Goal: Task Accomplishment & Management: Use online tool/utility

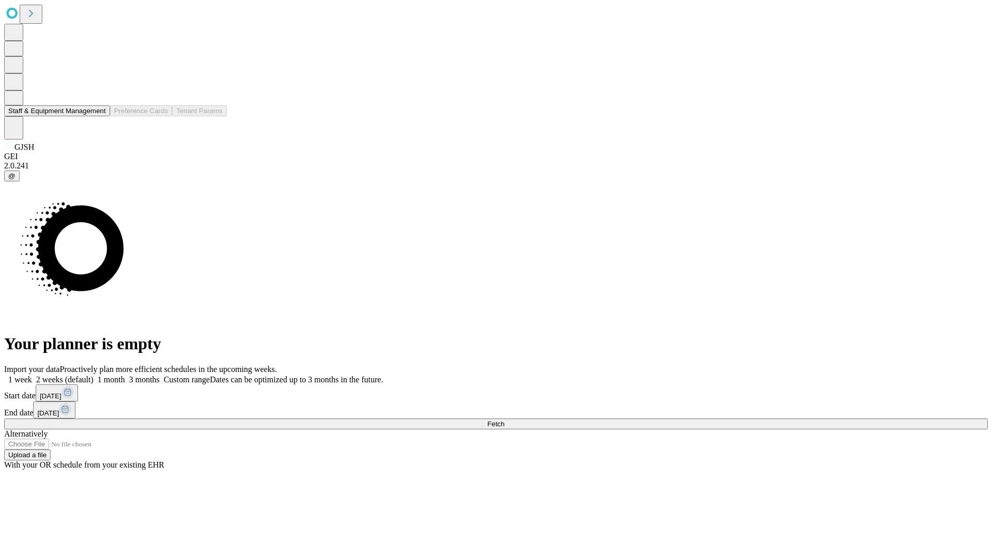
click at [99, 116] on button "Staff & Equipment Management" at bounding box center [57, 110] width 106 height 11
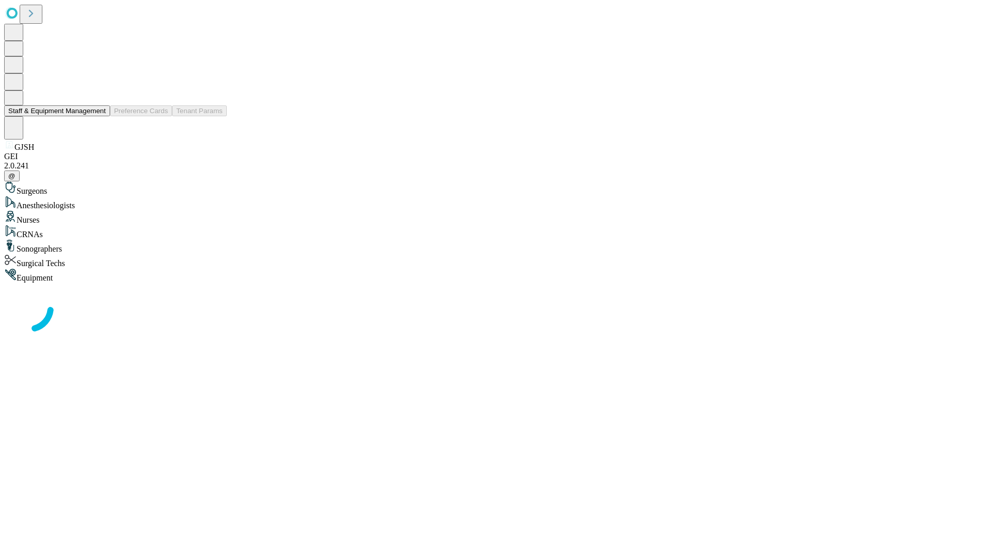
click at [99, 116] on button "Staff & Equipment Management" at bounding box center [57, 110] width 106 height 11
